Goal: Task Accomplishment & Management: Use online tool/utility

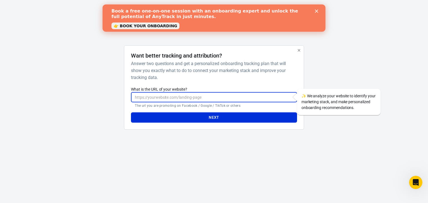
click at [199, 99] on input "What is the URL of your website?" at bounding box center [214, 97] width 166 height 10
paste input "[URL][DOMAIN_NAME]"
type input "[URL][DOMAIN_NAME]"
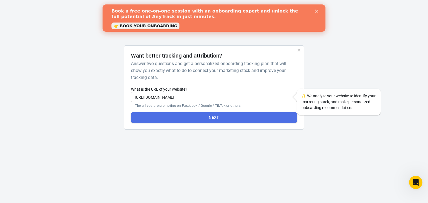
click at [212, 117] on button "Next" at bounding box center [214, 117] width 166 height 10
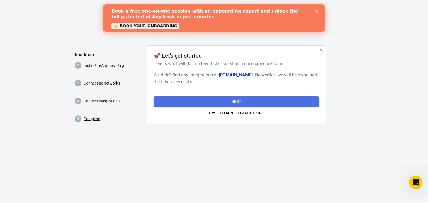
click at [212, 100] on button "Next" at bounding box center [236, 102] width 166 height 10
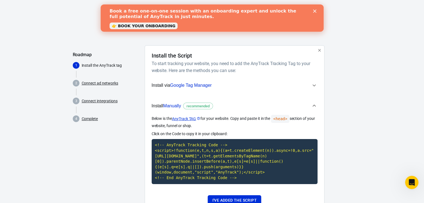
click at [315, 11] on icon "Close" at bounding box center [313, 10] width 3 height 3
